Goal: Task Accomplishment & Management: Manage account settings

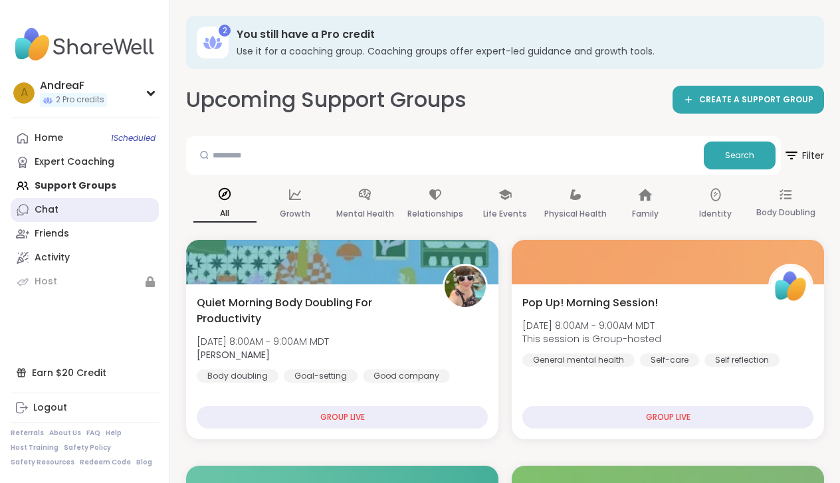
click at [49, 213] on div "Chat" at bounding box center [47, 209] width 24 height 13
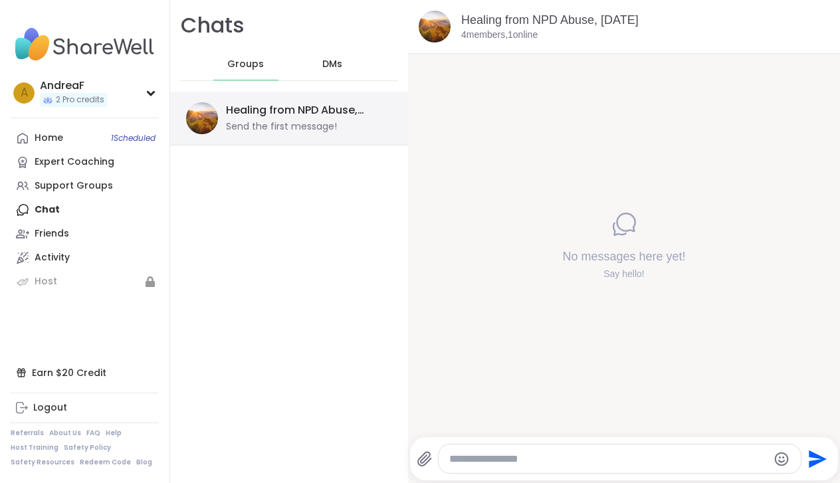
click at [275, 111] on div "Healing from NPD Abuse, [DATE]" at bounding box center [305, 110] width 158 height 15
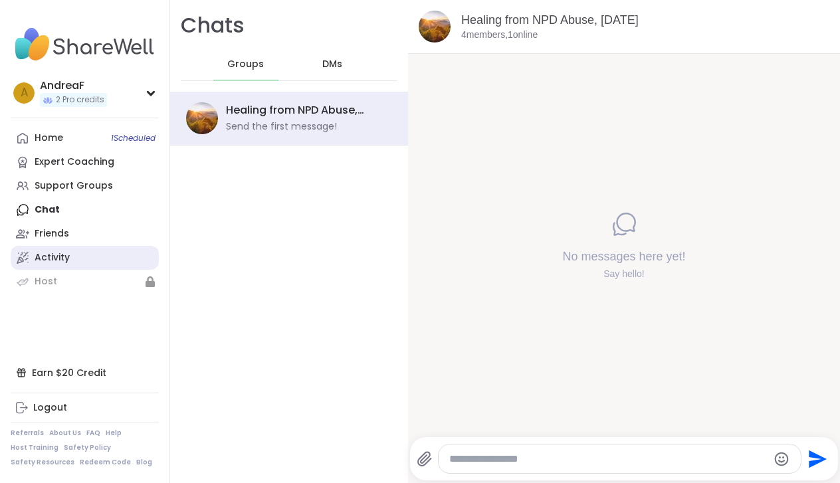
click at [46, 256] on div "Activity" at bounding box center [52, 257] width 35 height 13
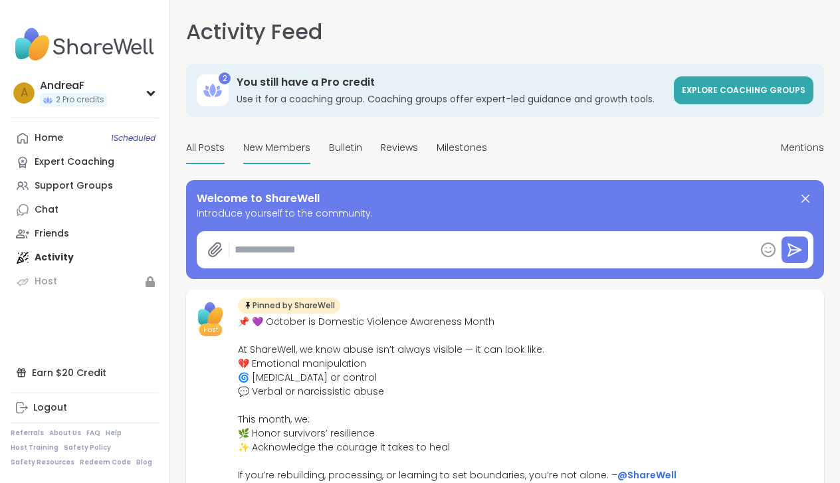
click at [280, 151] on span "New Members" at bounding box center [276, 148] width 67 height 14
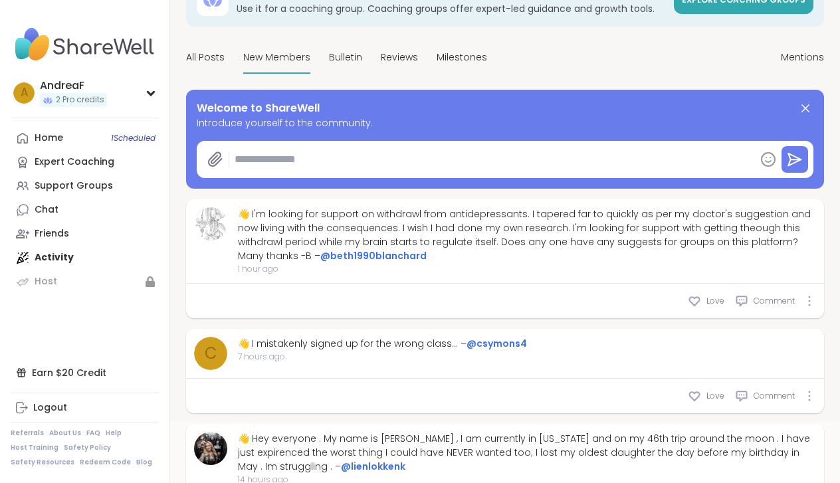
scroll to position [89, 0]
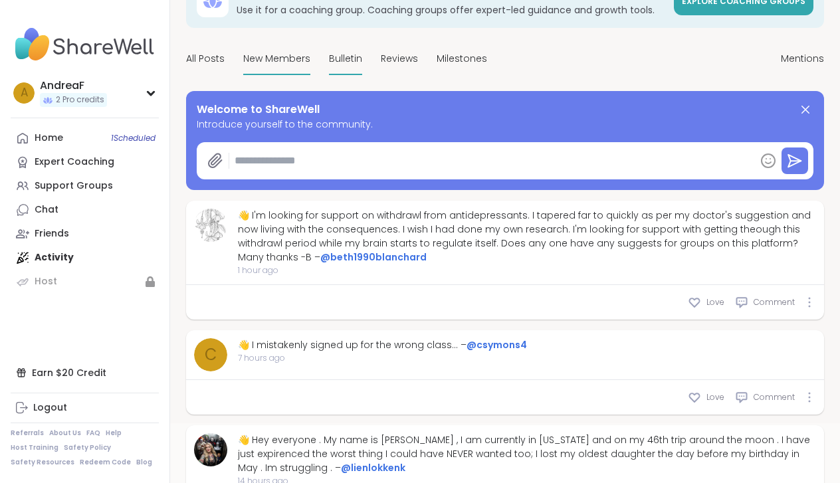
click at [334, 59] on span "Bulletin" at bounding box center [345, 59] width 33 height 14
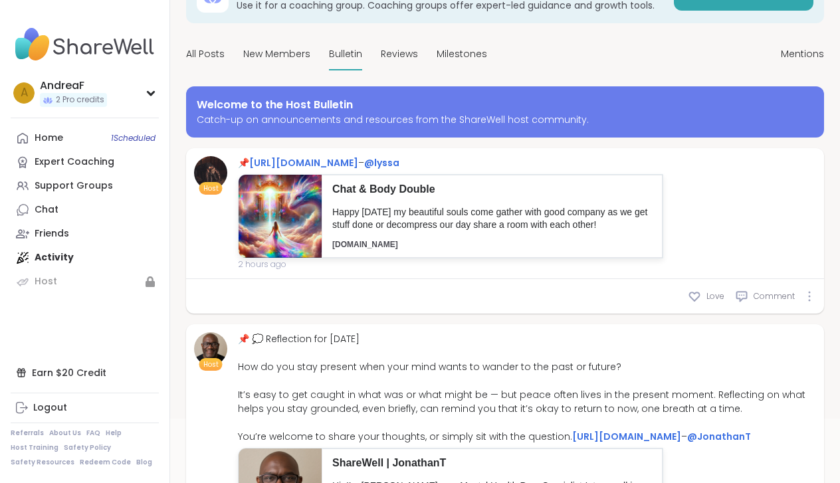
scroll to position [89, 0]
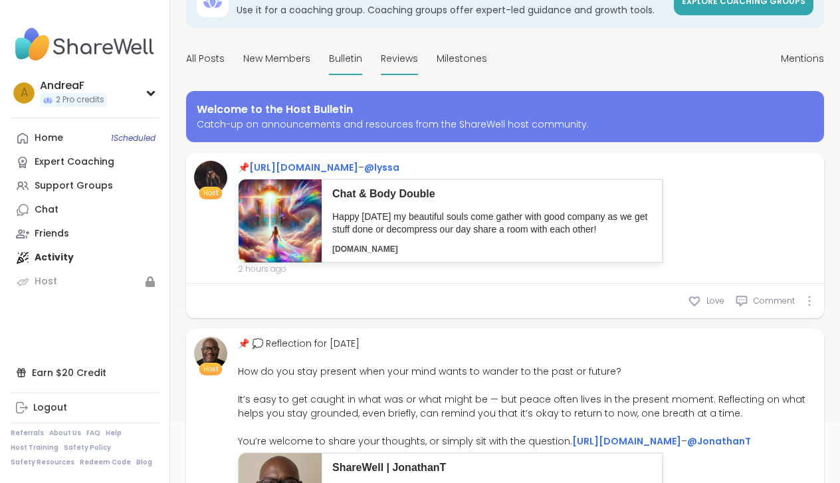
click at [397, 58] on span "Reviews" at bounding box center [399, 59] width 37 height 14
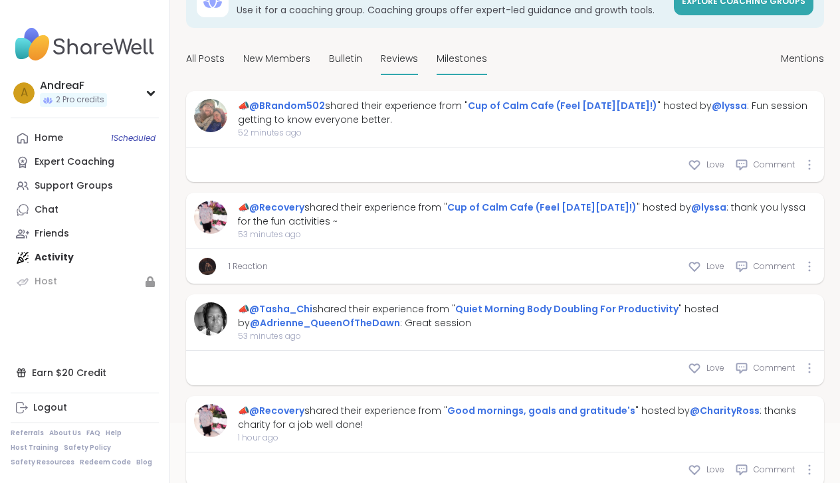
click at [460, 58] on span "Milestones" at bounding box center [461, 59] width 50 height 14
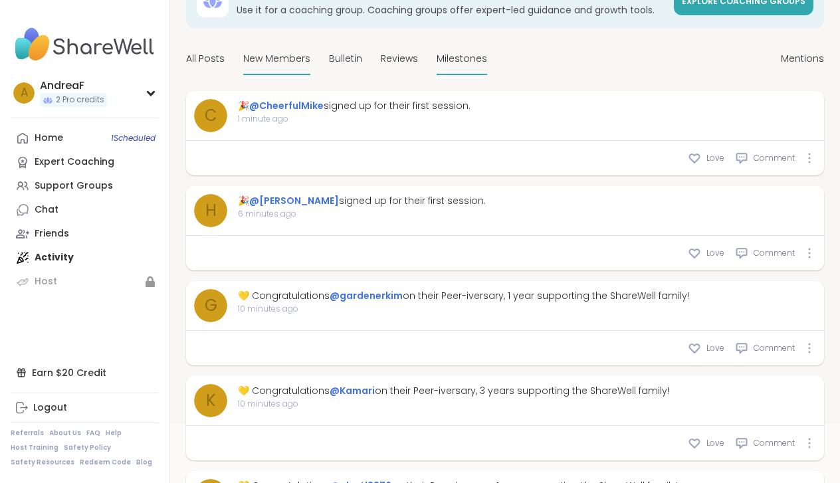
click at [272, 58] on span "New Members" at bounding box center [276, 59] width 67 height 14
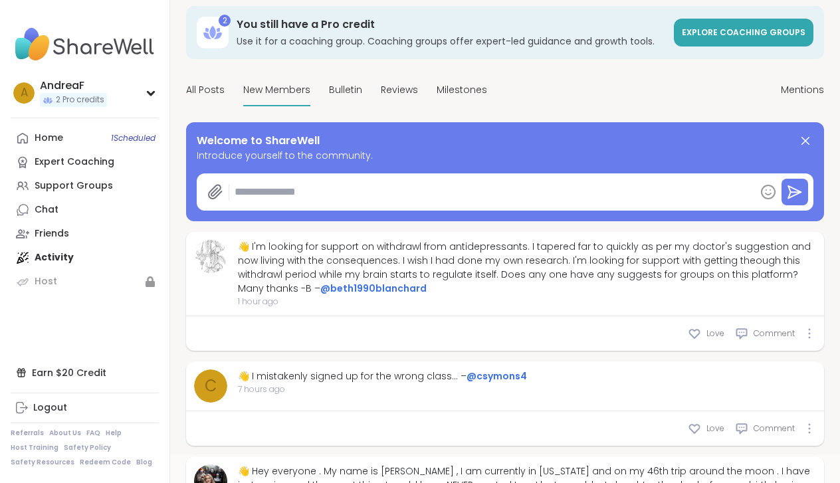
type textarea "*"
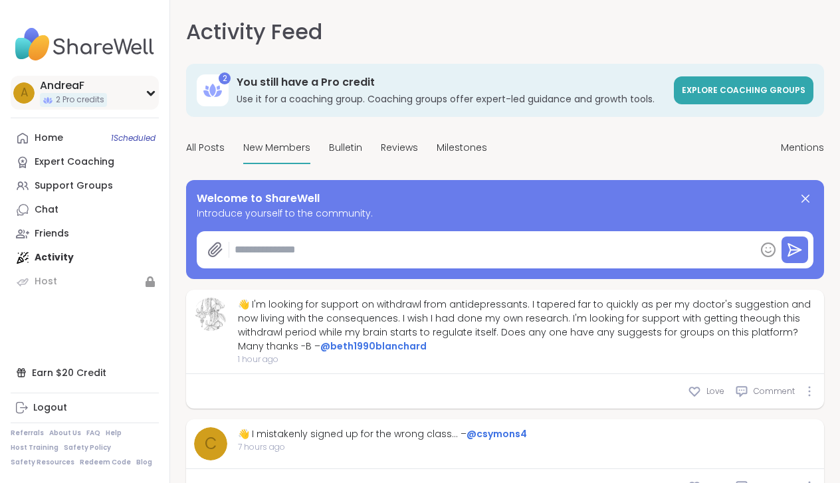
click at [151, 92] on icon at bounding box center [150, 93] width 11 height 7
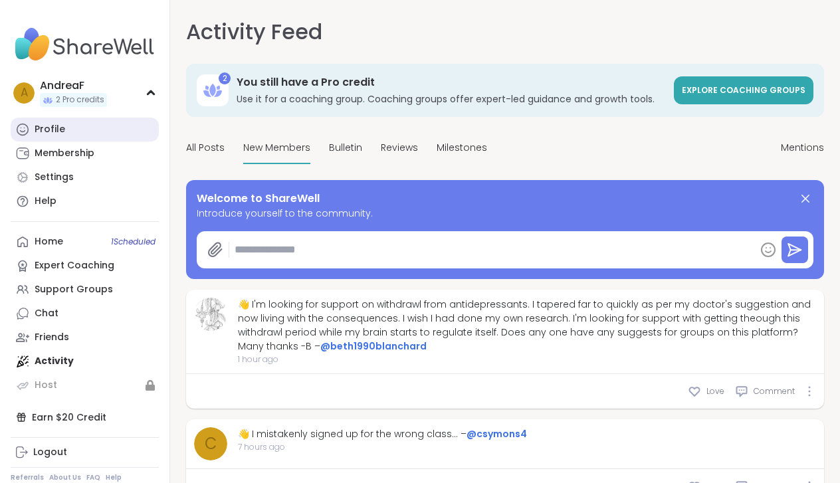
click at [54, 131] on div "Profile" at bounding box center [50, 129] width 31 height 13
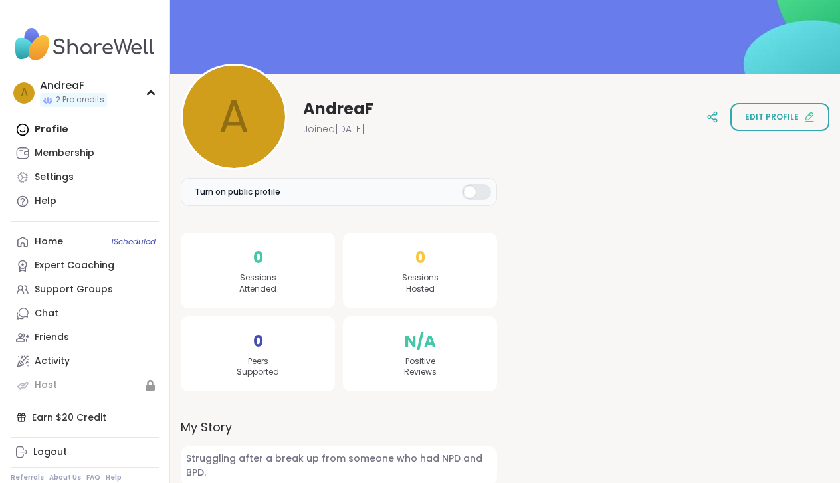
scroll to position [91, 0]
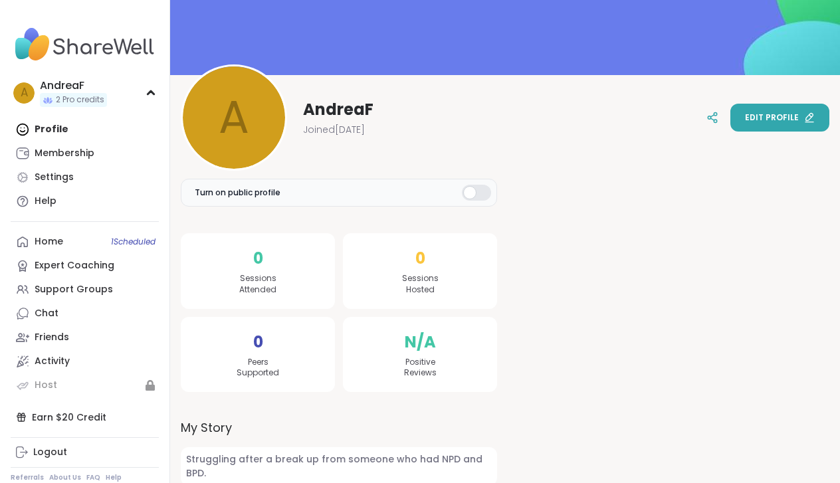
click at [777, 118] on span "Edit profile" at bounding box center [772, 118] width 54 height 12
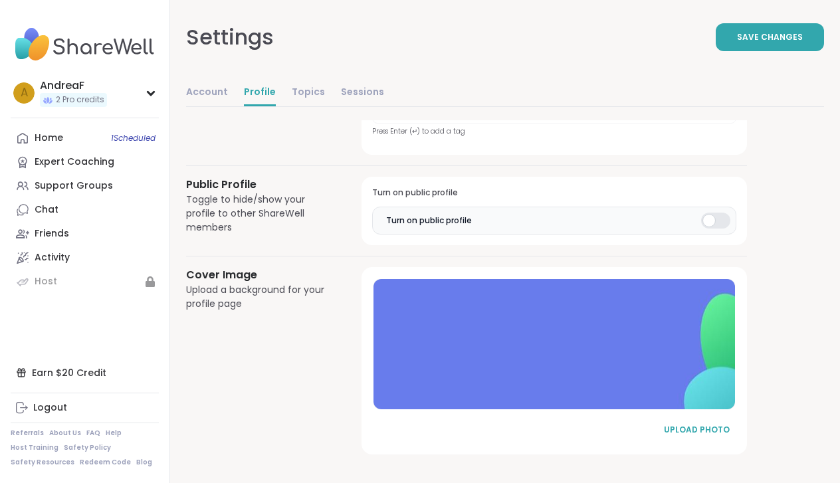
scroll to position [655, 0]
click at [203, 89] on link "Account" at bounding box center [207, 93] width 42 height 27
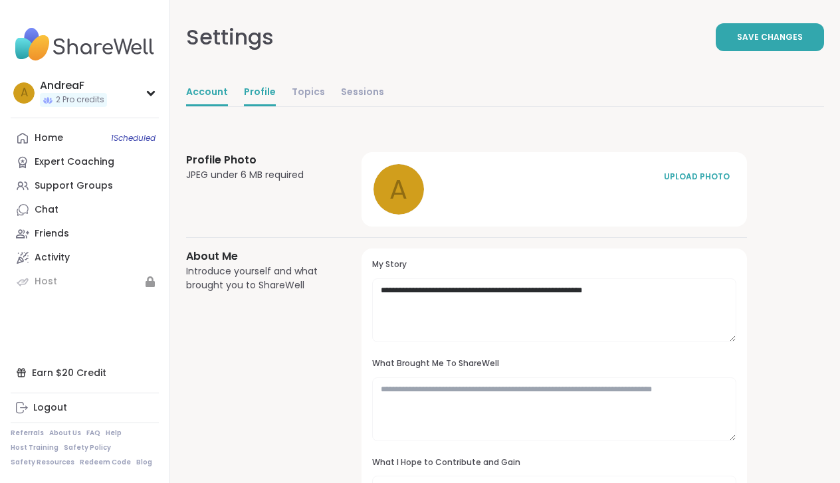
select select "**"
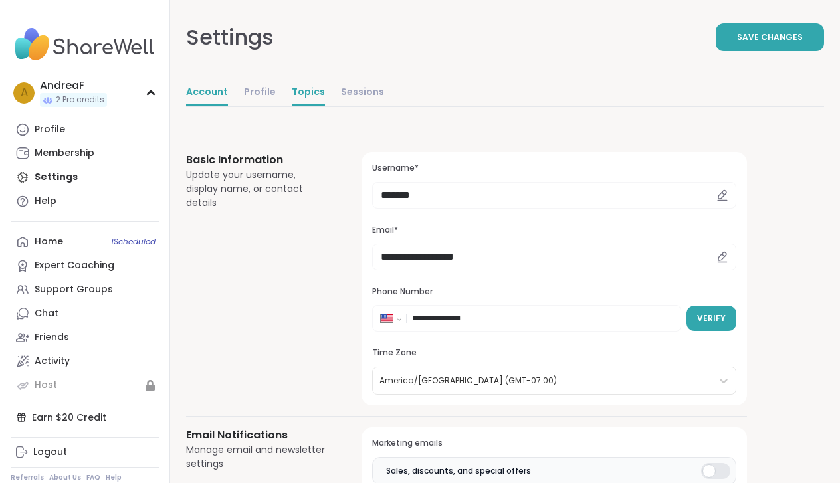
click at [293, 94] on link "Topics" at bounding box center [308, 93] width 33 height 27
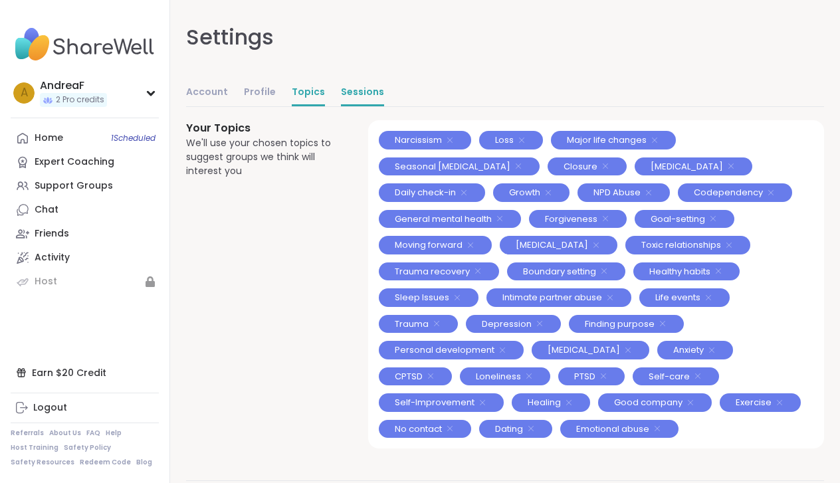
click at [354, 89] on link "Sessions" at bounding box center [362, 93] width 43 height 27
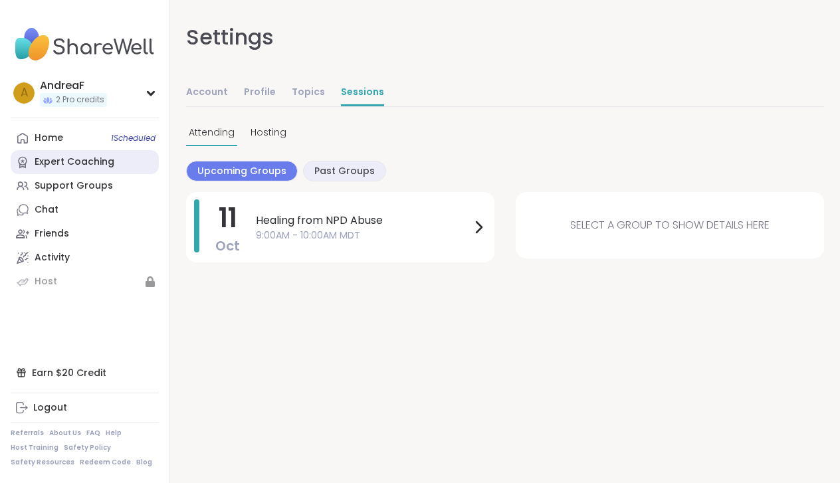
click at [56, 159] on div "Expert Coaching" at bounding box center [75, 161] width 80 height 13
